Goal: Information Seeking & Learning: Learn about a topic

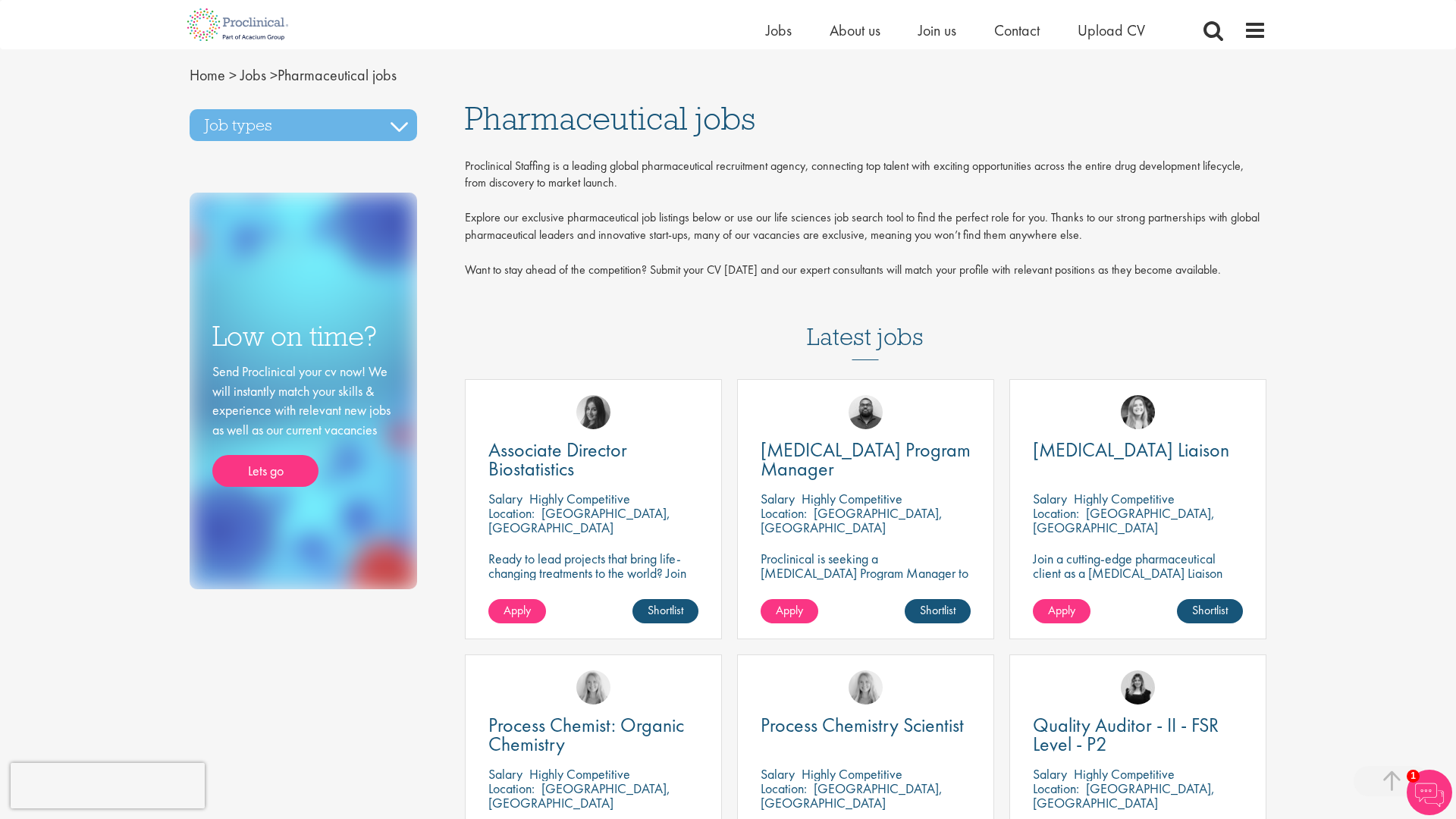
scroll to position [1105, 0]
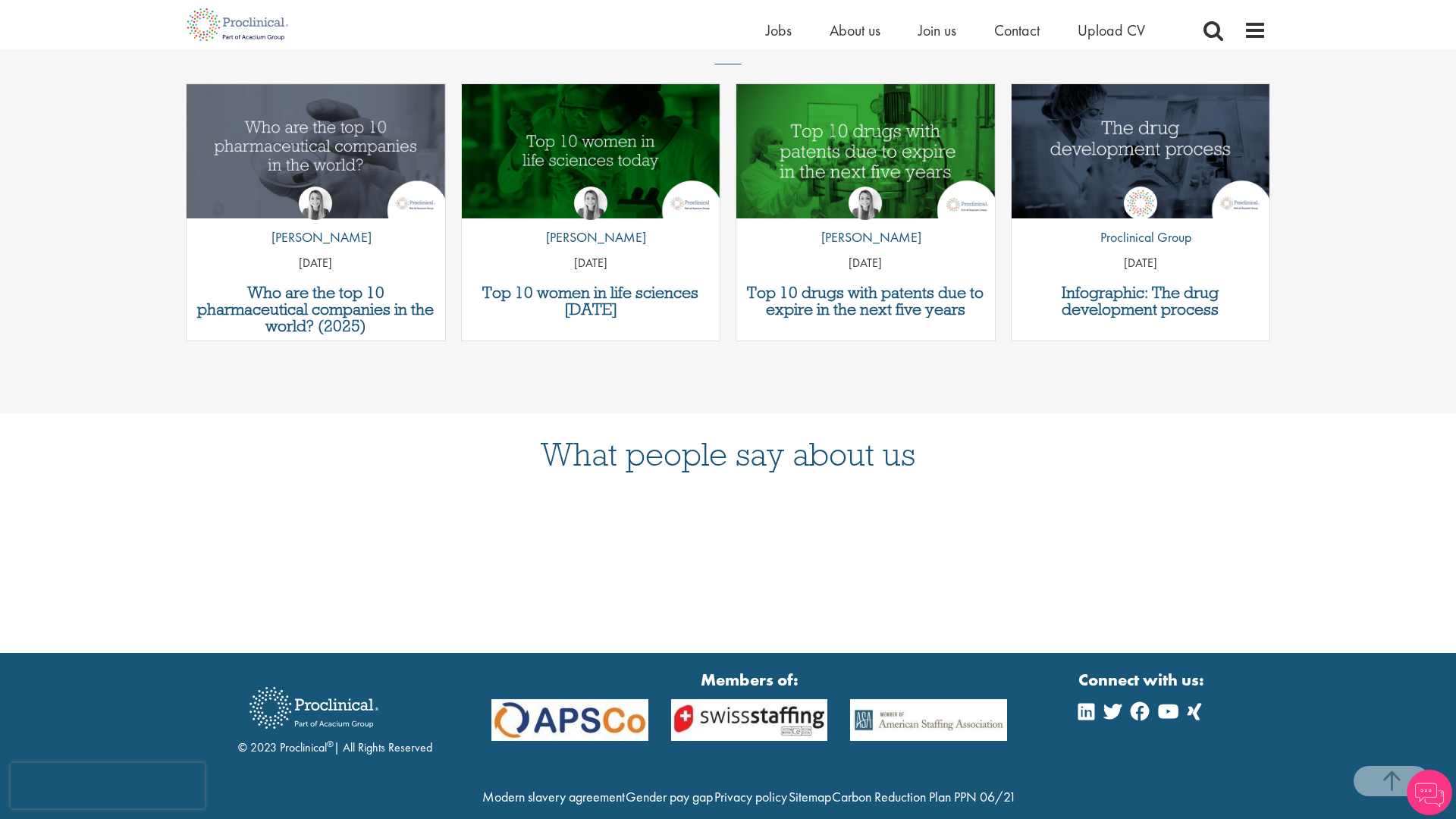
scroll to position [2442, 0]
